Goal: Transaction & Acquisition: Obtain resource

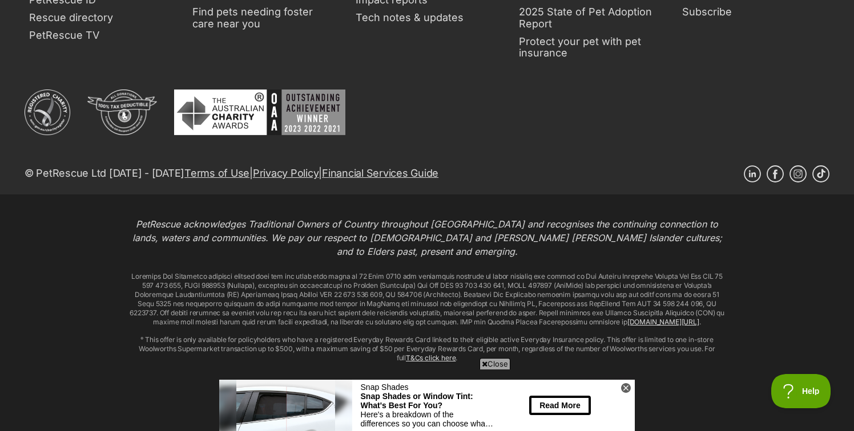
scroll to position [2690, 0]
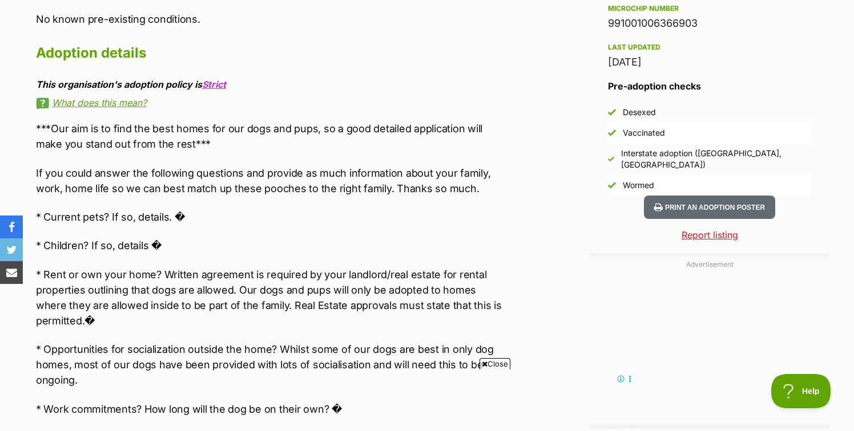
scroll to position [1008, 0]
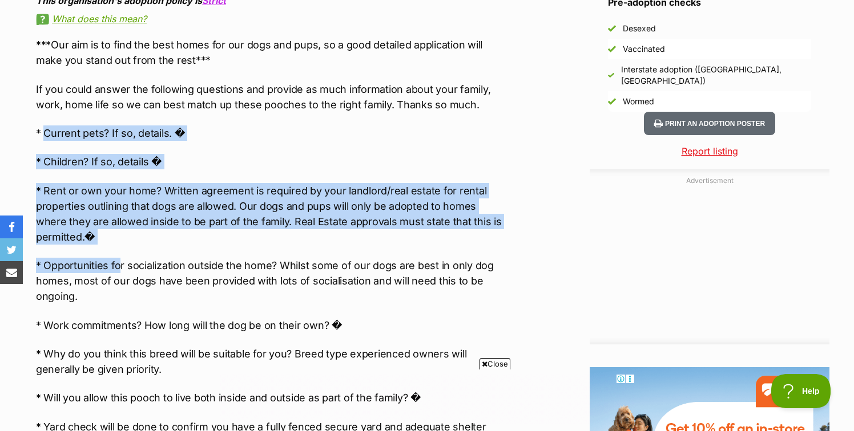
drag, startPoint x: 45, startPoint y: 99, endPoint x: 120, endPoint y: 233, distance: 153.8
click at [120, 233] on div "***Our aim is to find the best homes for our dogs and pups, so a good detailed …" at bounding box center [271, 281] width 471 height 488
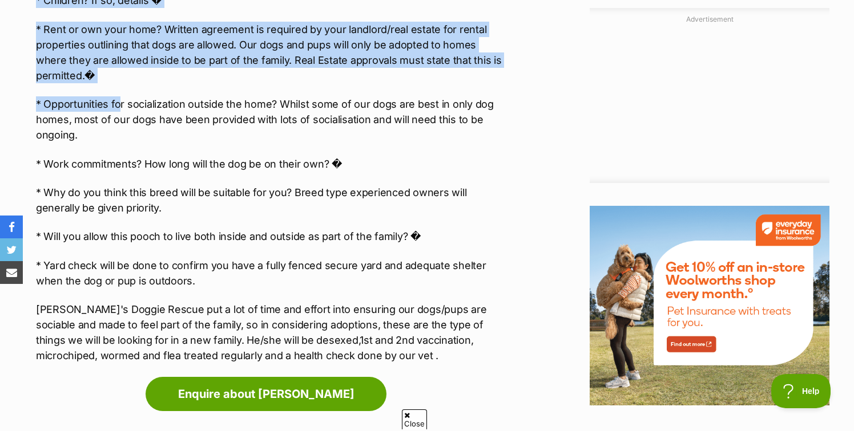
scroll to position [1165, 0]
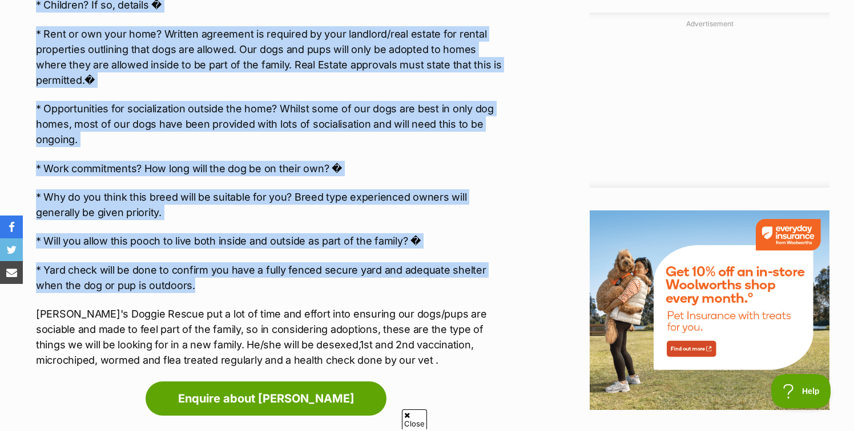
click at [196, 262] on p "* Yard check will be done to confirm you have a fully fenced secure yard and ad…" at bounding box center [271, 277] width 471 height 31
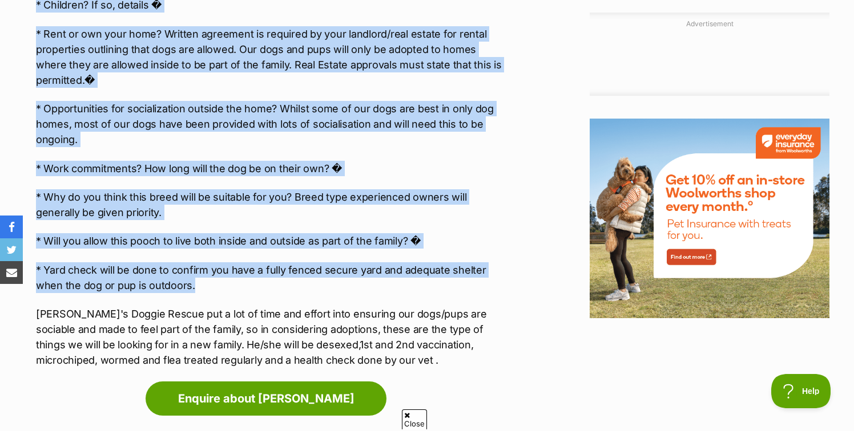
copy div "Current pets? If so, details. � * Children? If so, details � * Rent or own your…"
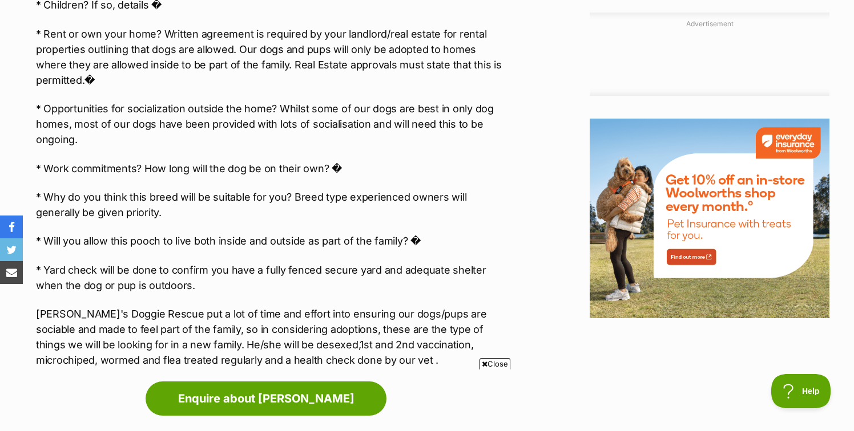
click at [267, 373] on div "Close" at bounding box center [426, 400] width 415 height 63
click at [276, 369] on div "Close" at bounding box center [426, 400] width 415 height 63
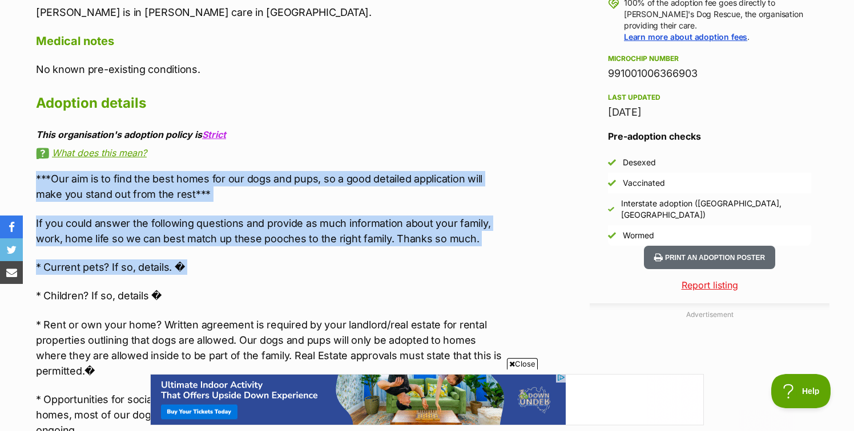
drag, startPoint x: 28, startPoint y: 151, endPoint x: 83, endPoint y: 254, distance: 116.9
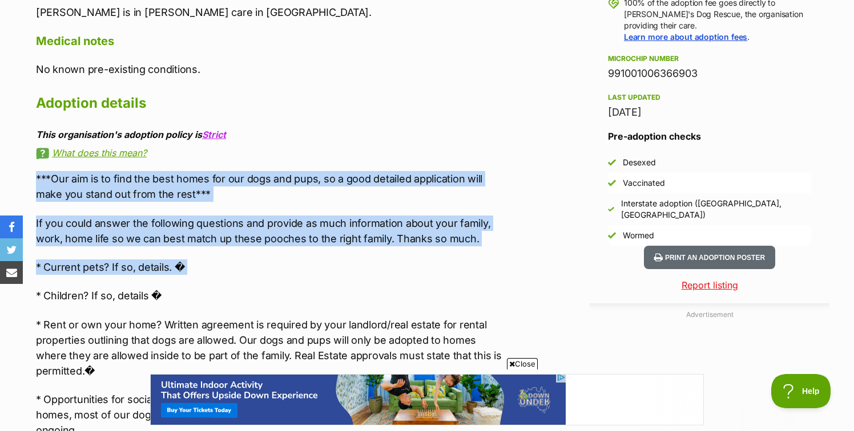
click at [86, 256] on div "About Lucy Sweet little Lucy is a 9 week old Border Collie mix who has found he…" at bounding box center [266, 215] width 483 height 890
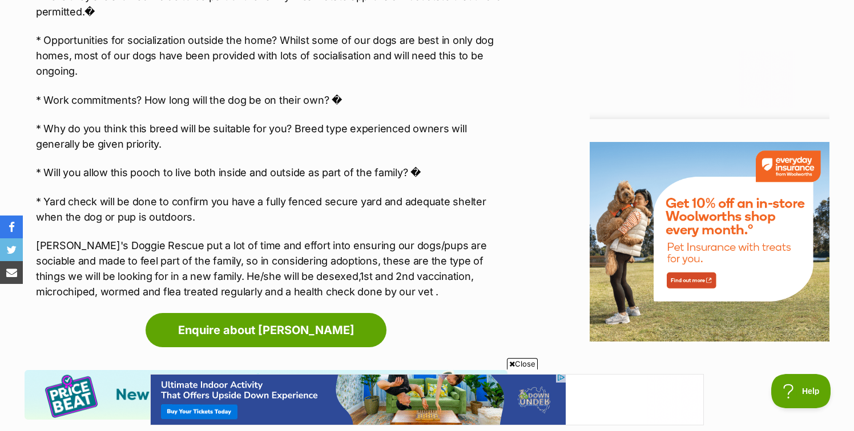
scroll to position [1243, 0]
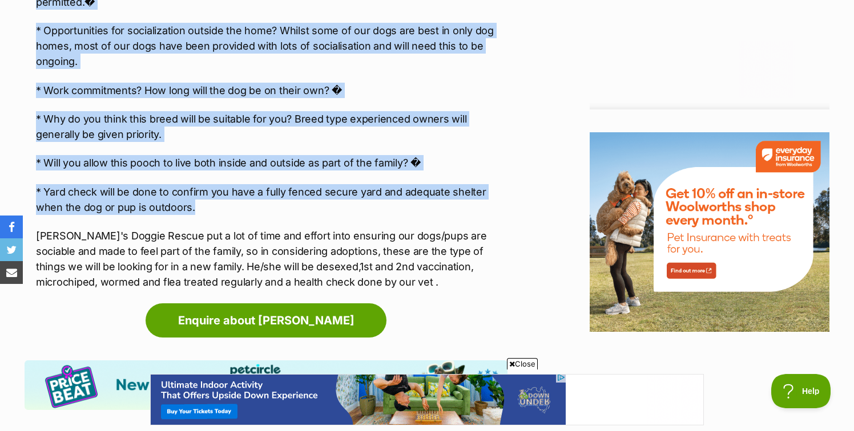
click at [200, 184] on p "* Yard check will be done to confirm you have a fully fenced secure yard and ad…" at bounding box center [271, 199] width 471 height 31
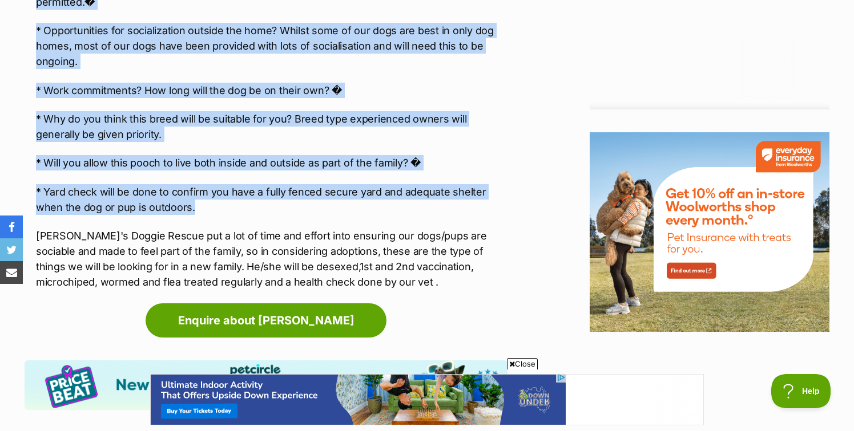
copy div "***Our aim is to find the best homes for our dogs and pups, so a good detailed …"
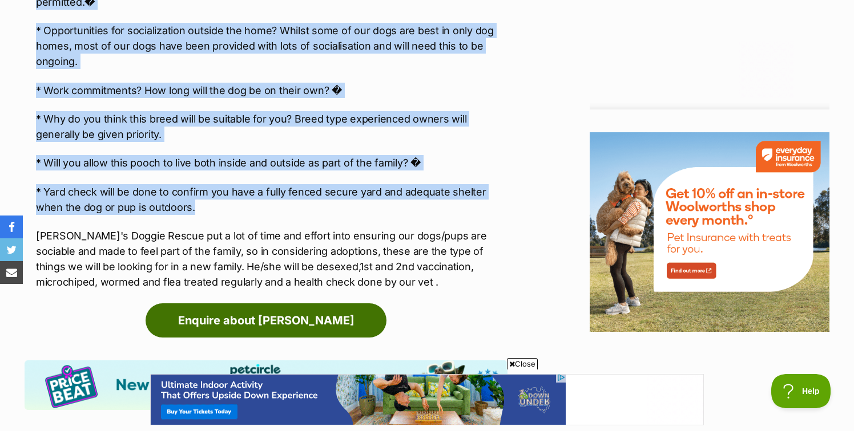
click at [292, 304] on link "Enquire about [PERSON_NAME]" at bounding box center [266, 321] width 241 height 34
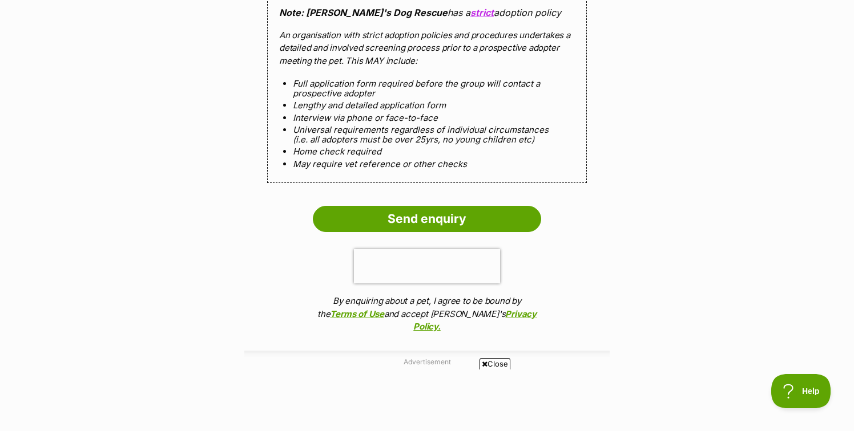
scroll to position [1335, 0]
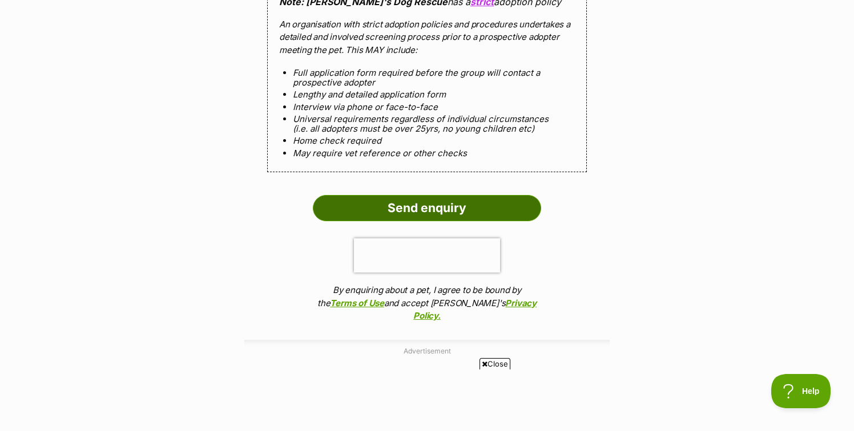
click at [402, 195] on input "Send enquiry" at bounding box center [427, 208] width 228 height 26
